Goal: Information Seeking & Learning: Learn about a topic

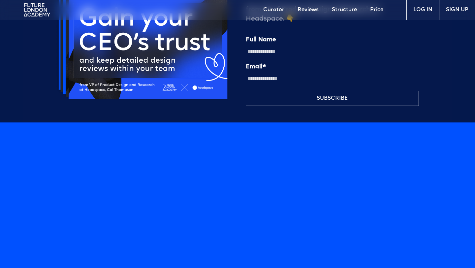
scroll to position [1636, 0]
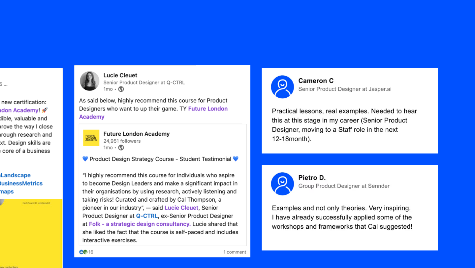
scroll to position [560, 0]
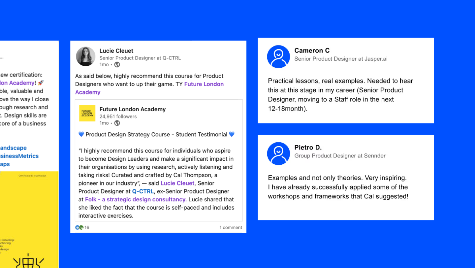
click at [378, 118] on img at bounding box center [400, 107] width 102 height 49
click at [378, 86] on img at bounding box center [400, 107] width 102 height 49
click at [378, 93] on img at bounding box center [400, 107] width 102 height 49
click at [362, 122] on img at bounding box center [400, 107] width 102 height 49
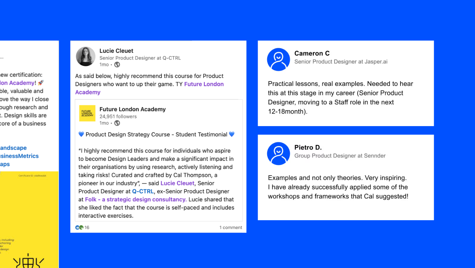
click at [361, 156] on img at bounding box center [400, 163] width 102 height 49
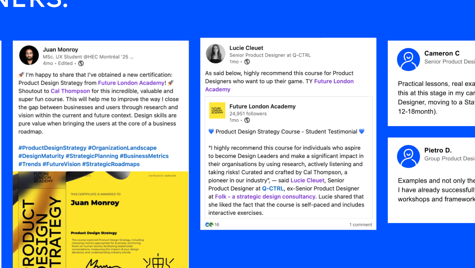
click at [277, 143] on img at bounding box center [292, 138] width 102 height 111
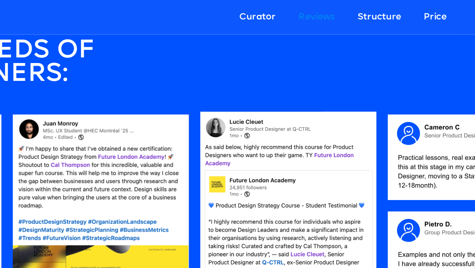
scroll to position [578, 0]
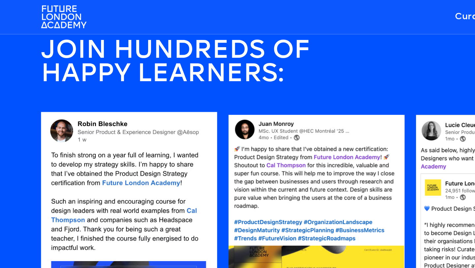
click at [96, 116] on img at bounding box center [75, 136] width 102 height 142
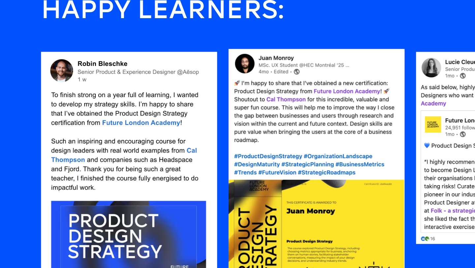
click at [184, 147] on img at bounding box center [183, 146] width 102 height 162
